Goal: Feedback & Contribution: Leave review/rating

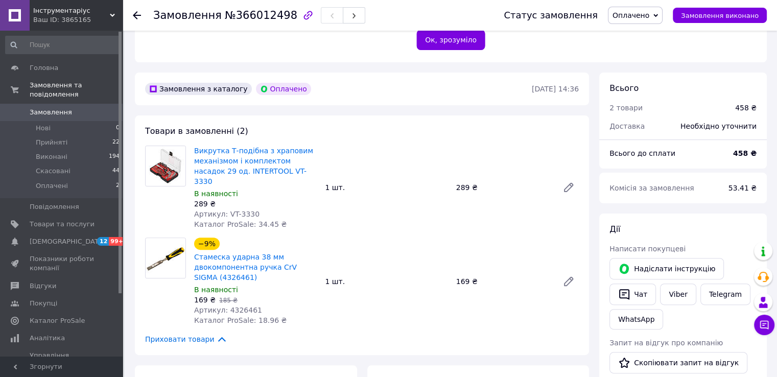
scroll to position [266, 0]
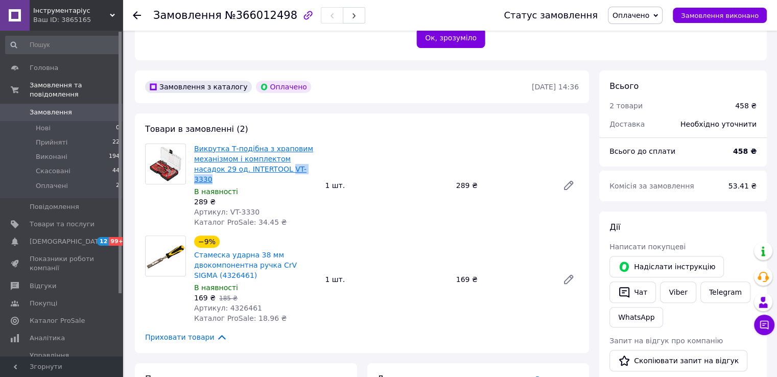
drag, startPoint x: 278, startPoint y: 167, endPoint x: 245, endPoint y: 170, distance: 32.8
click at [245, 170] on span "Викрутка Т-подібна з храповим механізмом і комплектом насадок 29 од. INTERTOOL …" at bounding box center [255, 163] width 123 height 41
copy link "VT-3330"
click at [46, 333] on span "Аналітика" at bounding box center [47, 337] width 35 height 9
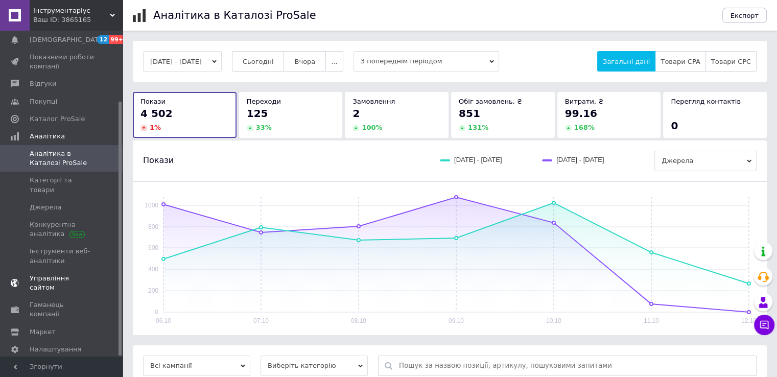
scroll to position [12, 0]
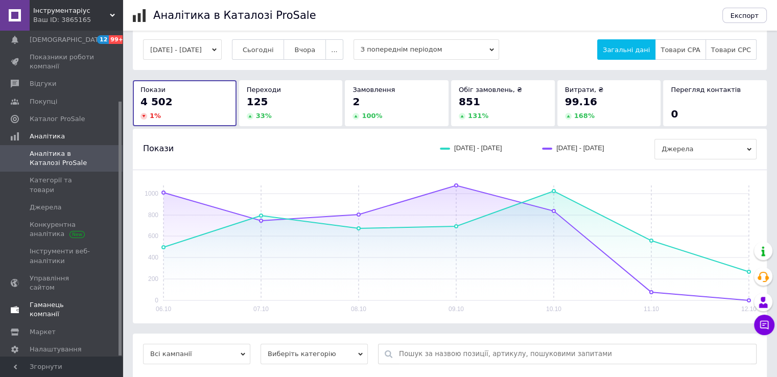
click at [67, 300] on span "Гаманець компанії" at bounding box center [62, 309] width 65 height 18
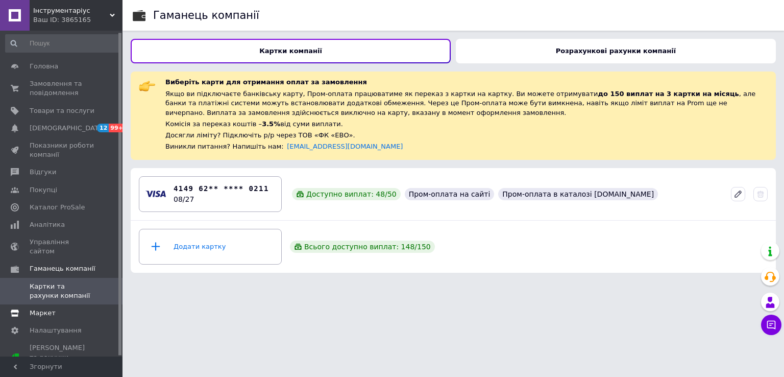
click at [46, 308] on span "Маркет" at bounding box center [43, 312] width 26 height 9
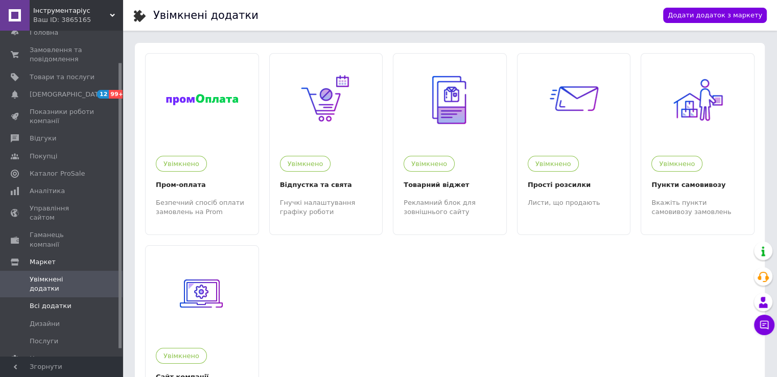
scroll to position [36, 0]
click at [61, 300] on span "Всі додатки" at bounding box center [51, 304] width 42 height 9
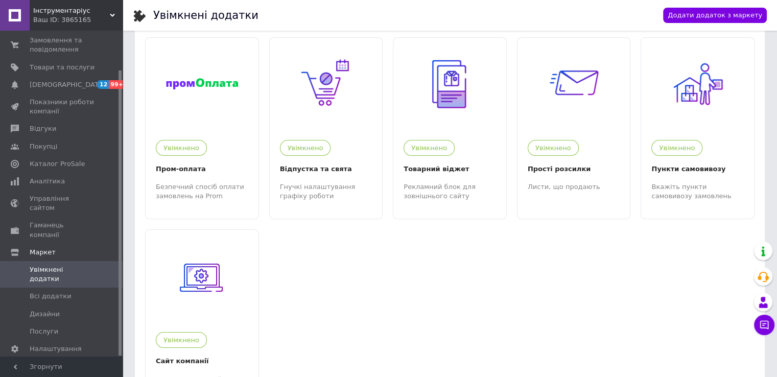
scroll to position [16, 0]
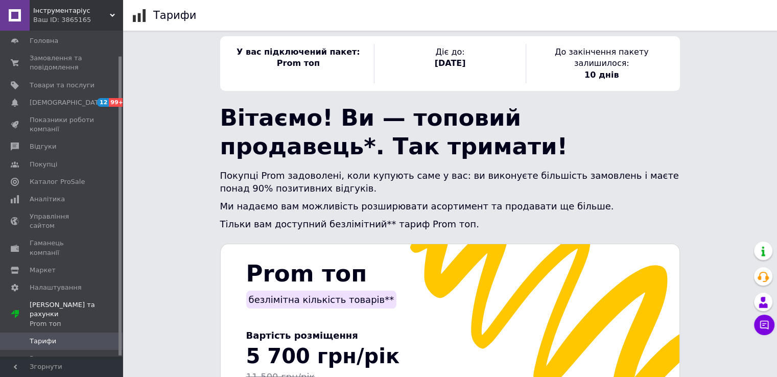
scroll to position [12, 0]
click at [186, 222] on div "У вас підключений пакет: Prom топ Діє до: [DATE] До закінчення пакету залишилос…" at bounding box center [450, 372] width 654 height 673
click at [49, 59] on span "Замовлення та повідомлення" at bounding box center [62, 63] width 65 height 18
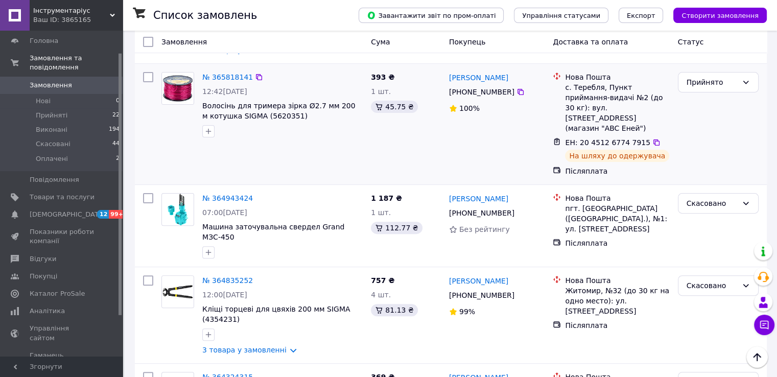
scroll to position [289, 0]
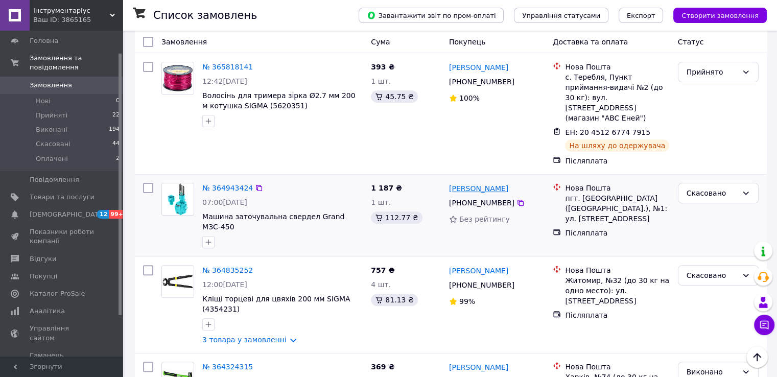
click at [482, 183] on link "[PERSON_NAME]" at bounding box center [478, 188] width 59 height 10
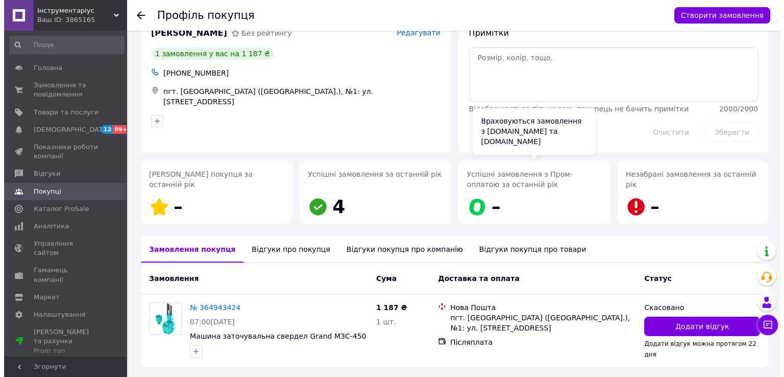
scroll to position [59, 0]
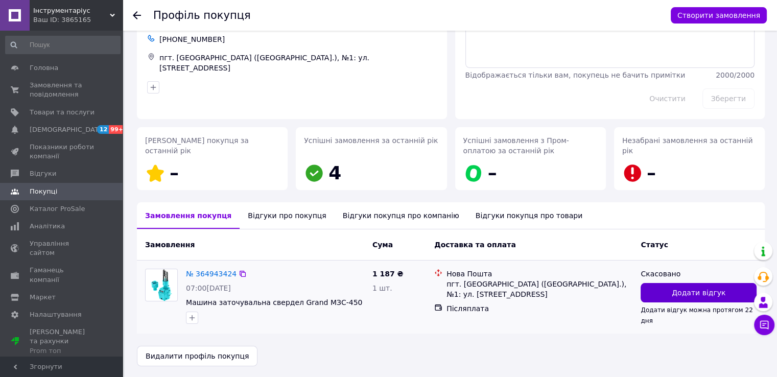
click at [676, 289] on span "Додати відгук" at bounding box center [698, 292] width 54 height 10
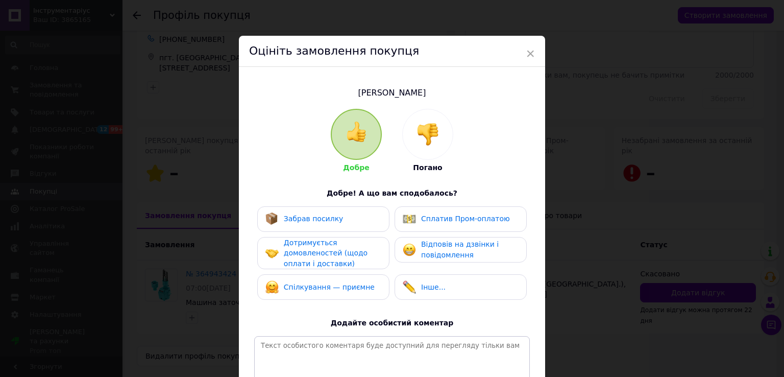
click at [411, 131] on div at bounding box center [428, 134] width 50 height 50
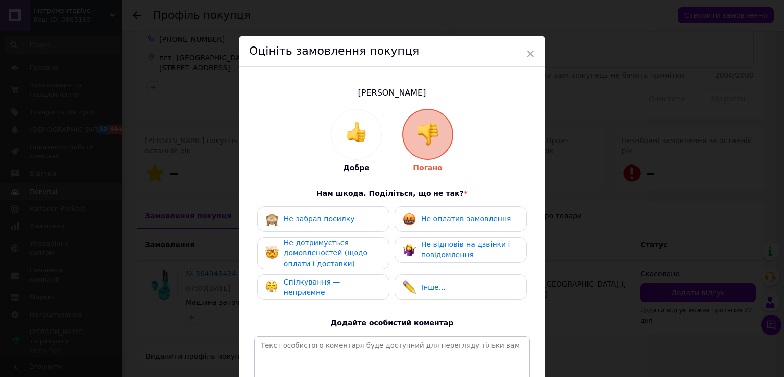
click at [431, 285] on span "Інше..." at bounding box center [433, 287] width 25 height 8
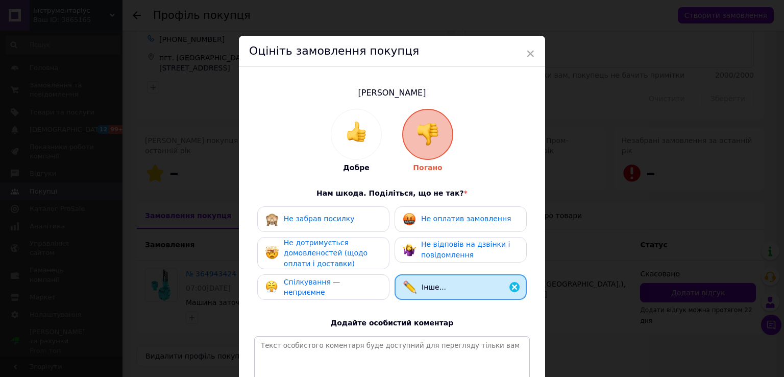
click at [349, 294] on div "Спілкування — неприємне" at bounding box center [323, 287] width 132 height 26
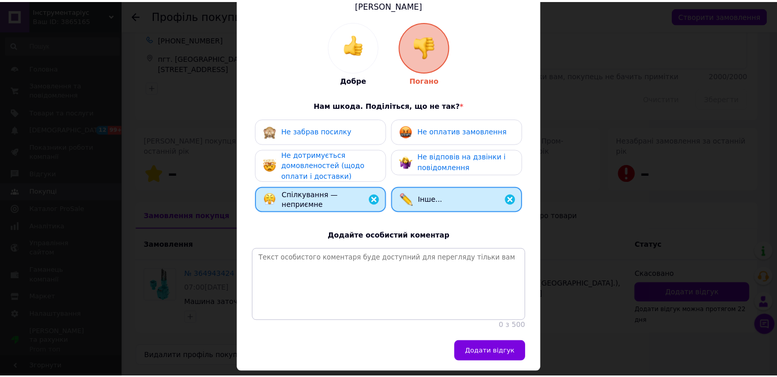
scroll to position [91, 0]
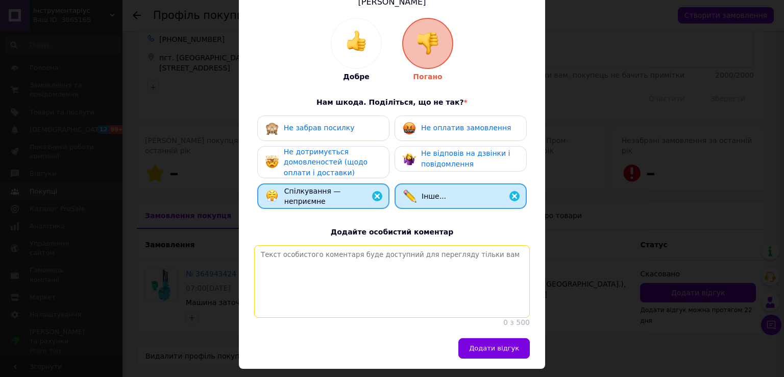
click at [385, 281] on textarea at bounding box center [392, 281] width 276 height 72
type textarea "Замовив в двох місцях, після чого нам залишив поганий відгук!"
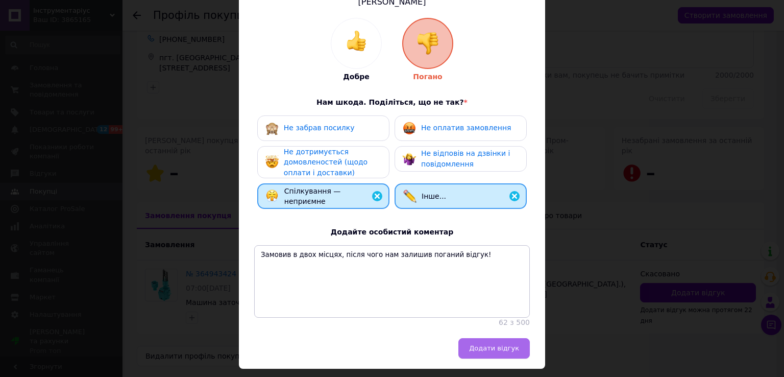
click at [508, 352] on span "Додати відгук" at bounding box center [494, 348] width 50 height 8
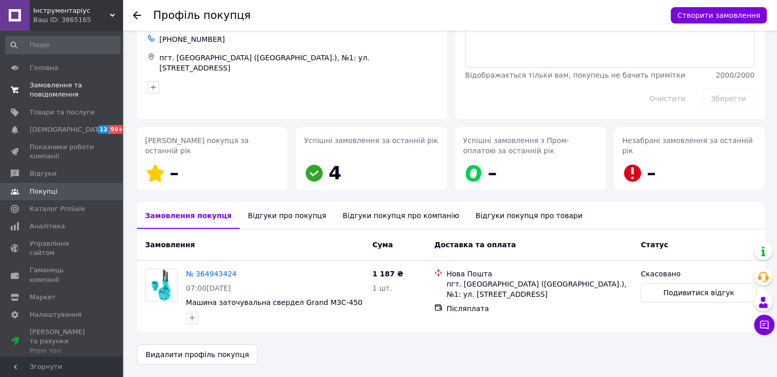
click at [59, 84] on span "Замовлення та повідомлення" at bounding box center [62, 90] width 65 height 18
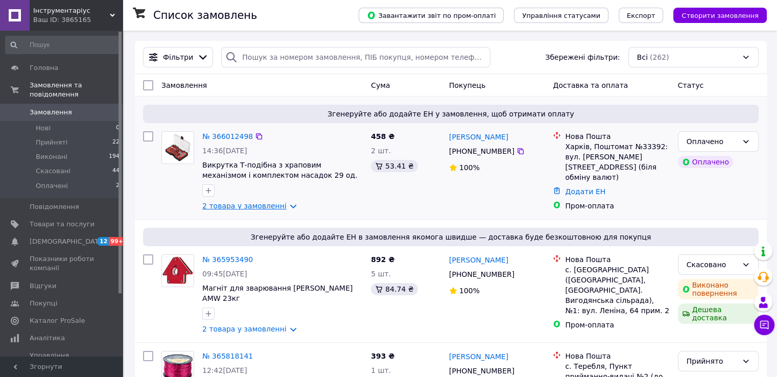
click at [280, 205] on link "2 товара у замовленні" at bounding box center [244, 206] width 84 height 8
